Goal: Entertainment & Leisure: Browse casually

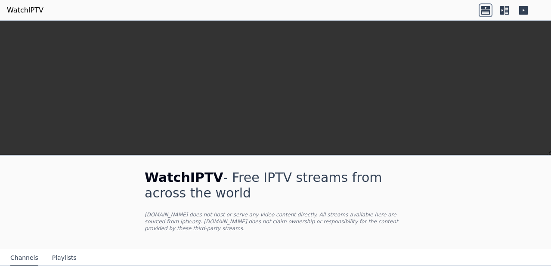
scroll to position [154, 0]
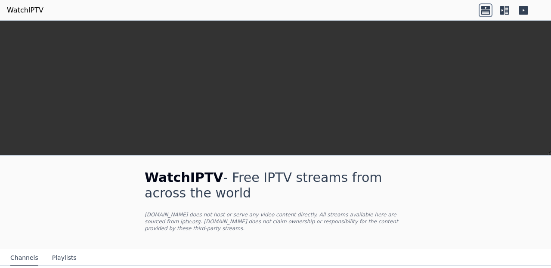
scroll to position [203, 0]
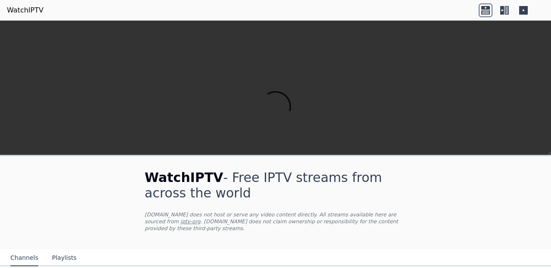
scroll to position [299, 0]
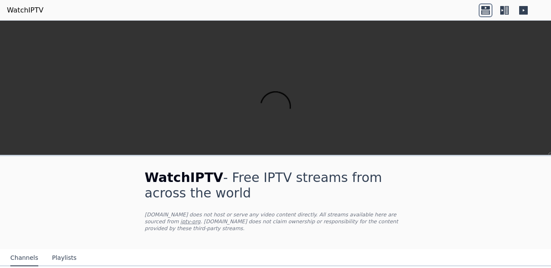
scroll to position [1082, 0]
